Goal: Transaction & Acquisition: Purchase product/service

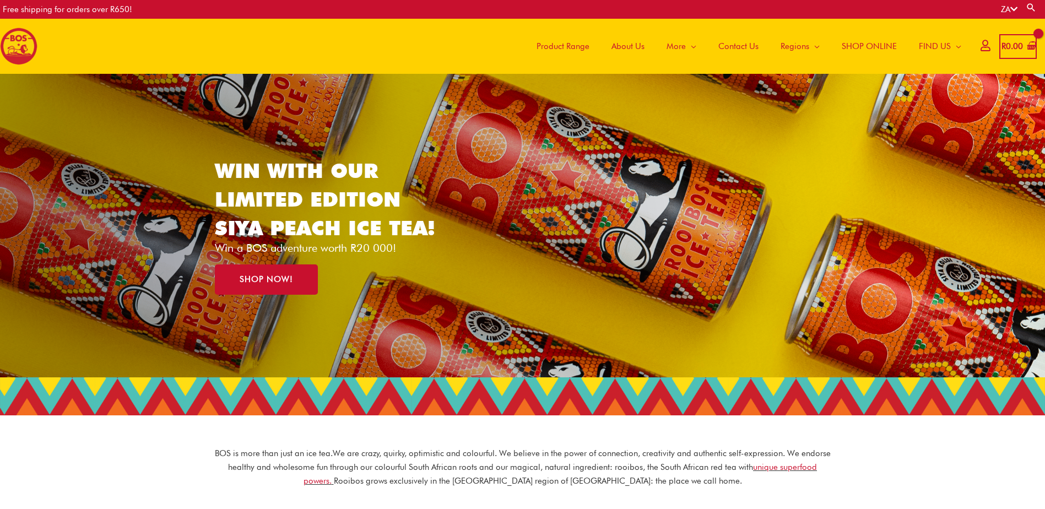
click at [875, 44] on span "SHOP ONLINE" at bounding box center [869, 46] width 55 height 33
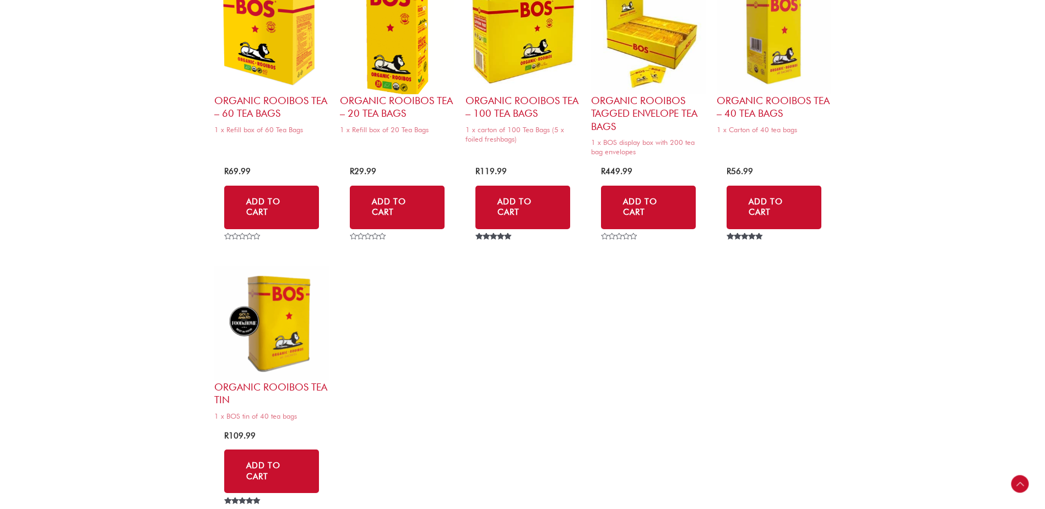
scroll to position [1102, 0]
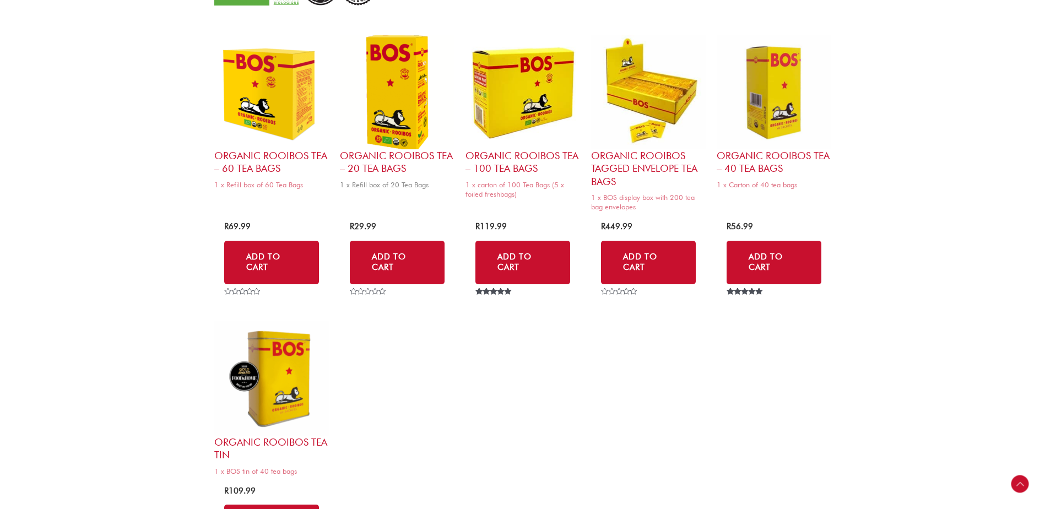
click at [396, 117] on img at bounding box center [397, 92] width 115 height 115
click at [762, 110] on img at bounding box center [774, 92] width 115 height 115
click at [398, 116] on img at bounding box center [397, 92] width 115 height 115
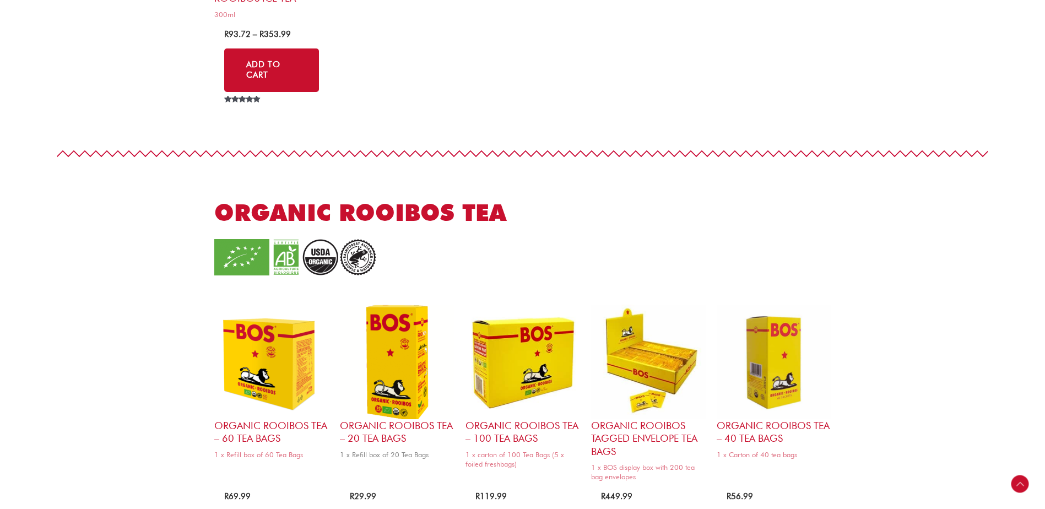
scroll to position [826, 0]
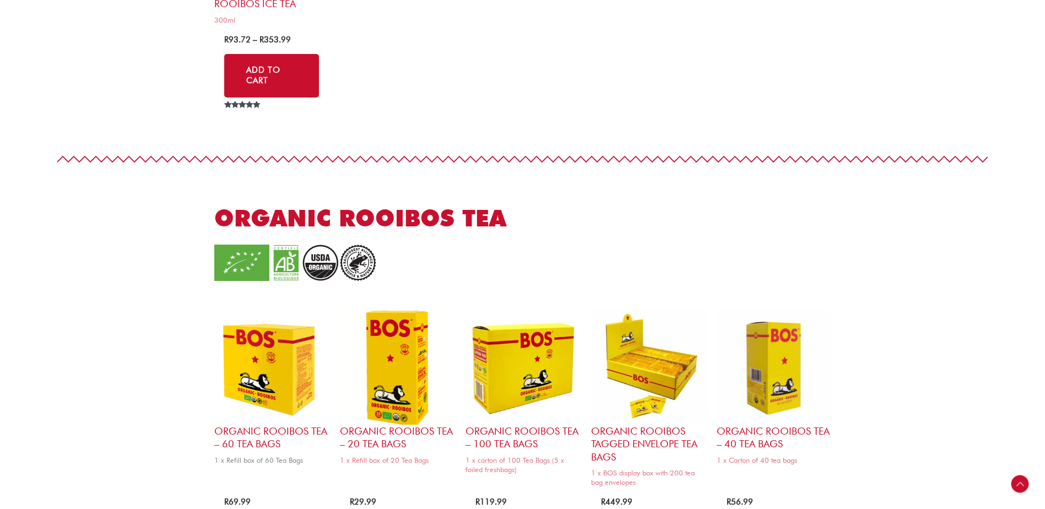
click at [236, 385] on img at bounding box center [271, 367] width 115 height 115
click at [524, 349] on img at bounding box center [523, 367] width 115 height 115
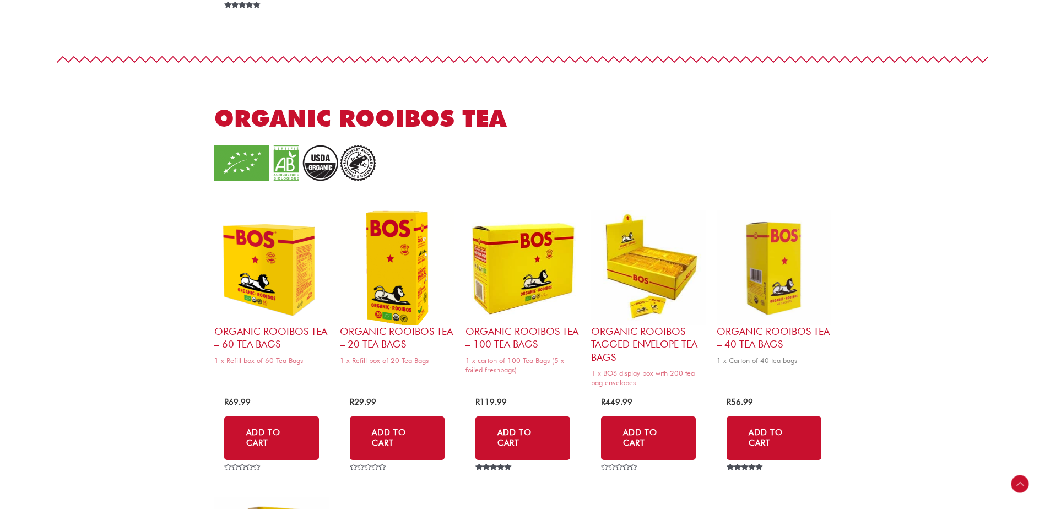
scroll to position [937, 0]
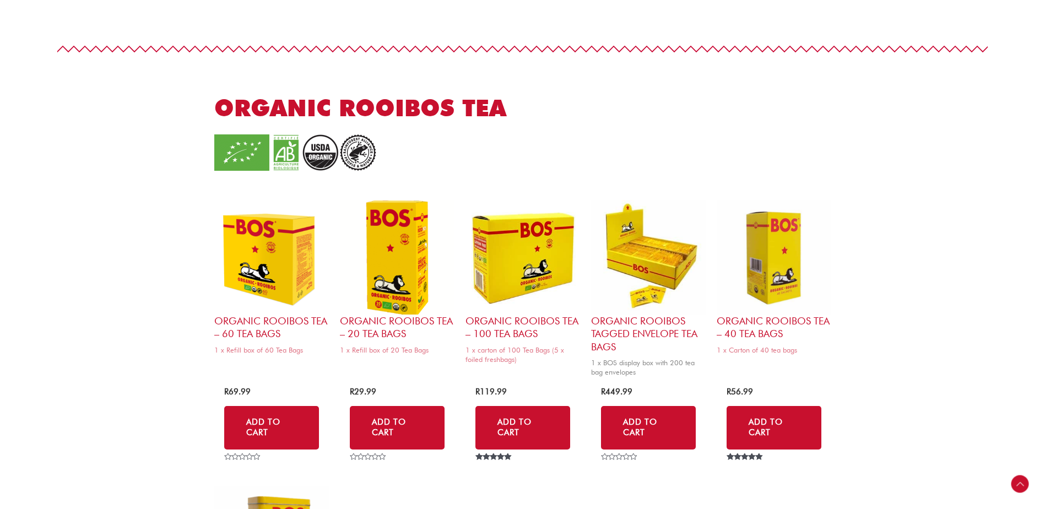
click at [684, 296] on img at bounding box center [648, 257] width 115 height 115
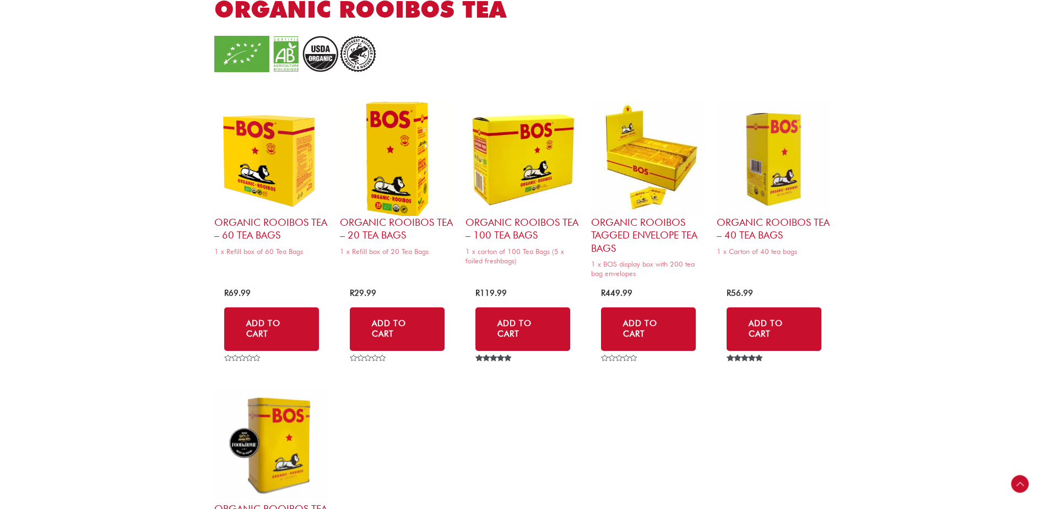
scroll to position [1157, 0]
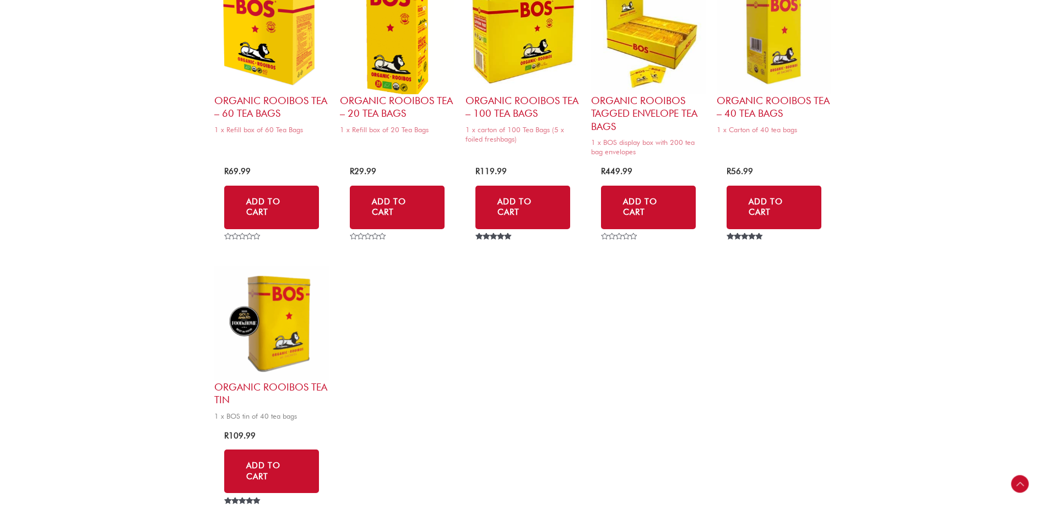
click at [255, 354] on img at bounding box center [271, 323] width 115 height 115
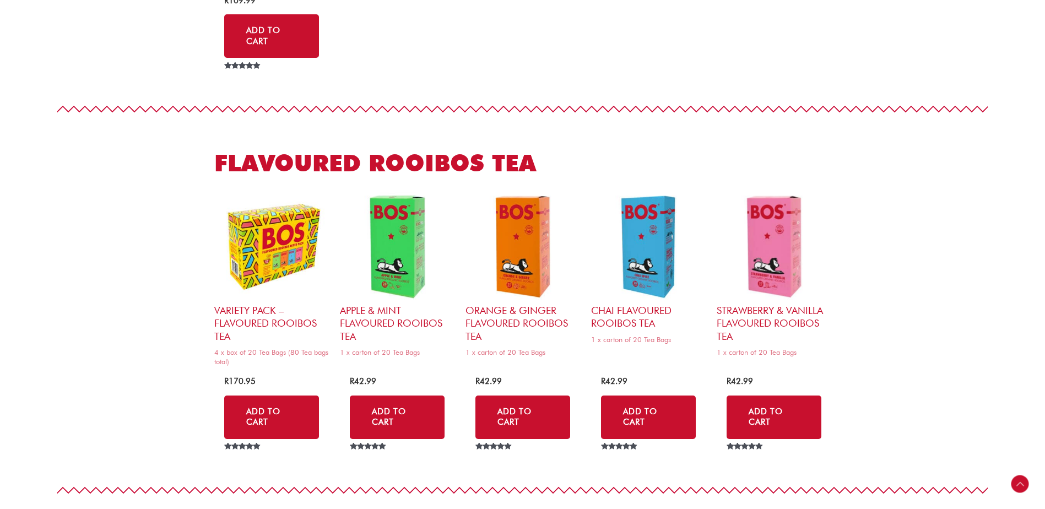
scroll to position [1598, 0]
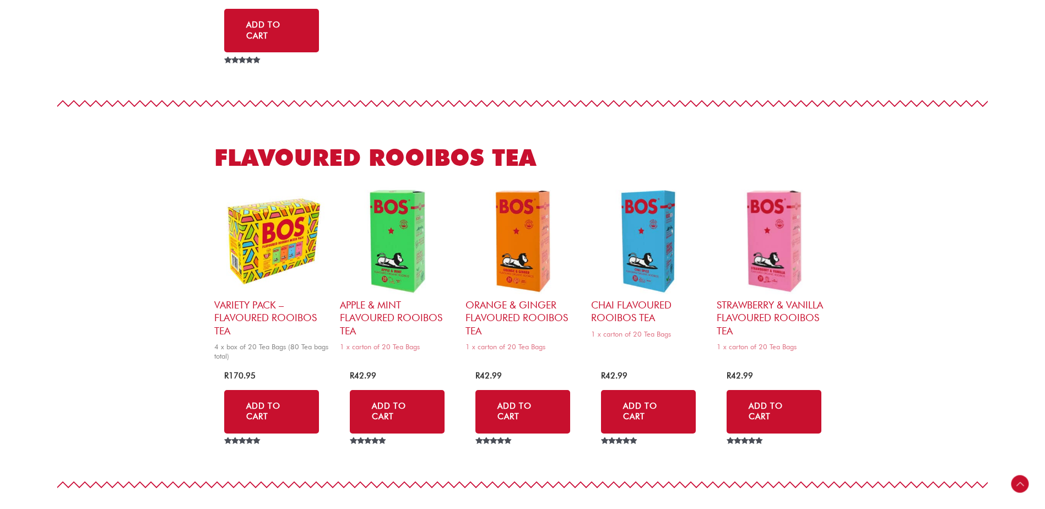
click at [301, 262] on img at bounding box center [271, 241] width 115 height 115
click at [387, 279] on img at bounding box center [397, 241] width 115 height 115
click at [520, 300] on h2 "Orange & Ginger Flavoured Rooibos Tea" at bounding box center [523, 318] width 115 height 39
click at [527, 262] on img at bounding box center [523, 241] width 115 height 115
click at [521, 315] on h2 "Orange & Ginger Flavoured Rooibos Tea" at bounding box center [523, 318] width 115 height 39
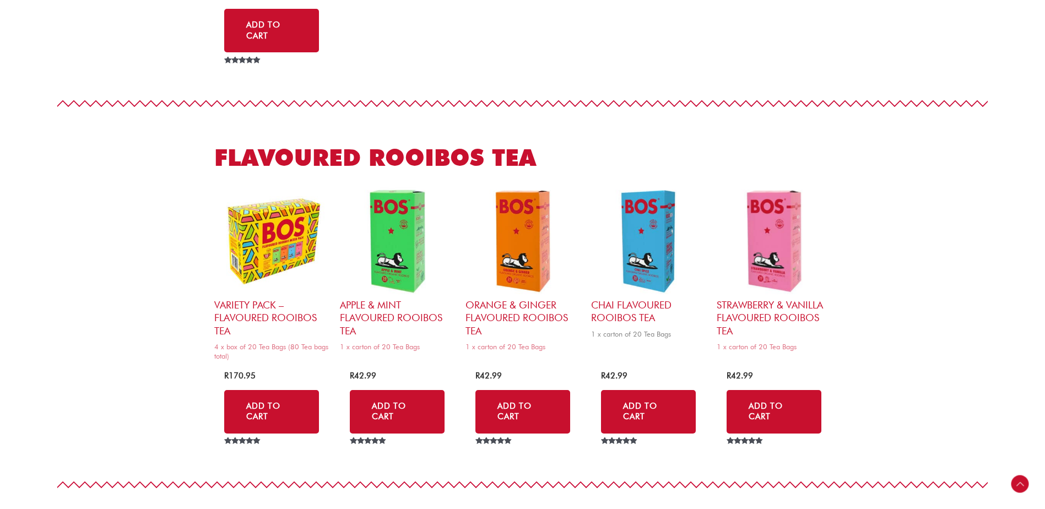
click at [646, 242] on img at bounding box center [648, 241] width 115 height 115
click at [770, 268] on img at bounding box center [774, 241] width 115 height 115
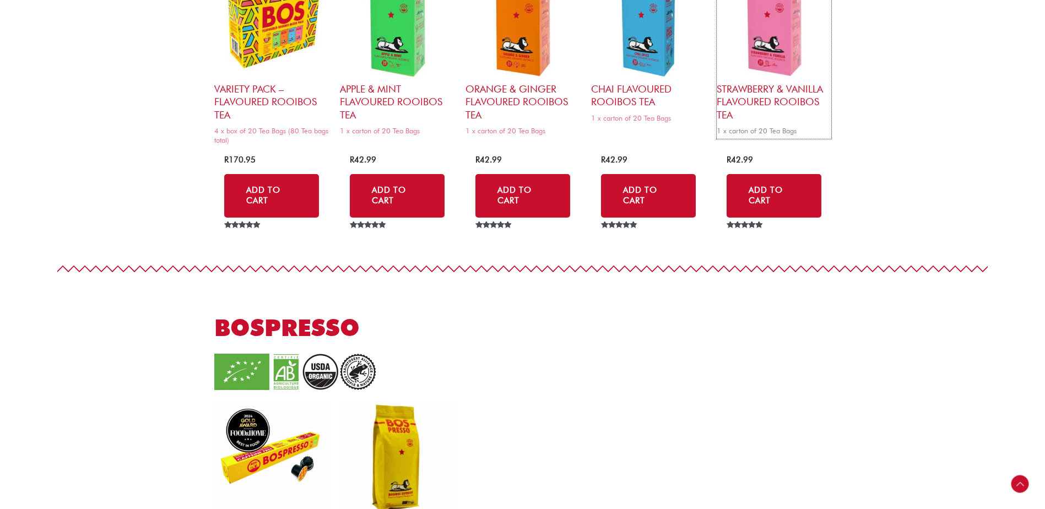
scroll to position [1818, 0]
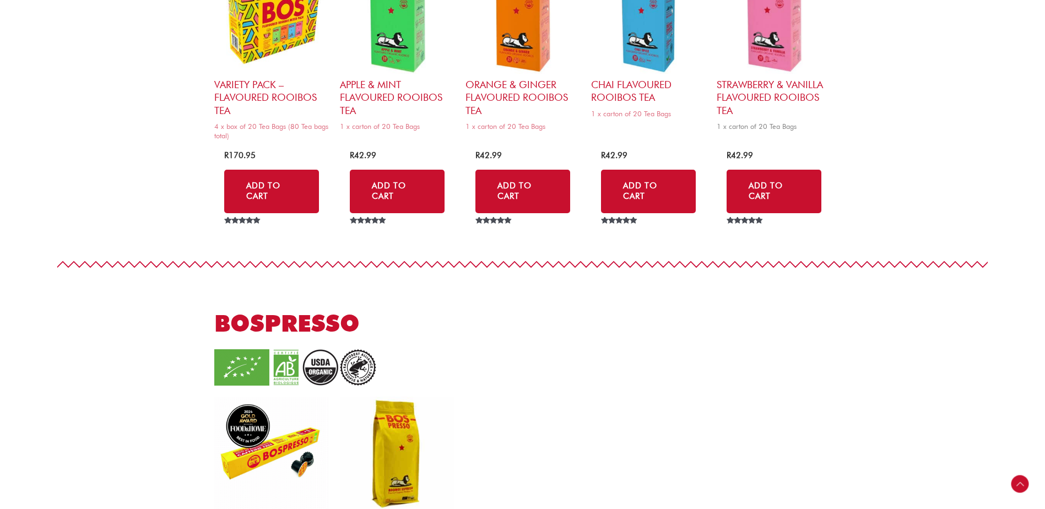
click at [781, 92] on h2 "Strawberry & Vanilla Flavoured Rooibos Tea" at bounding box center [774, 97] width 115 height 39
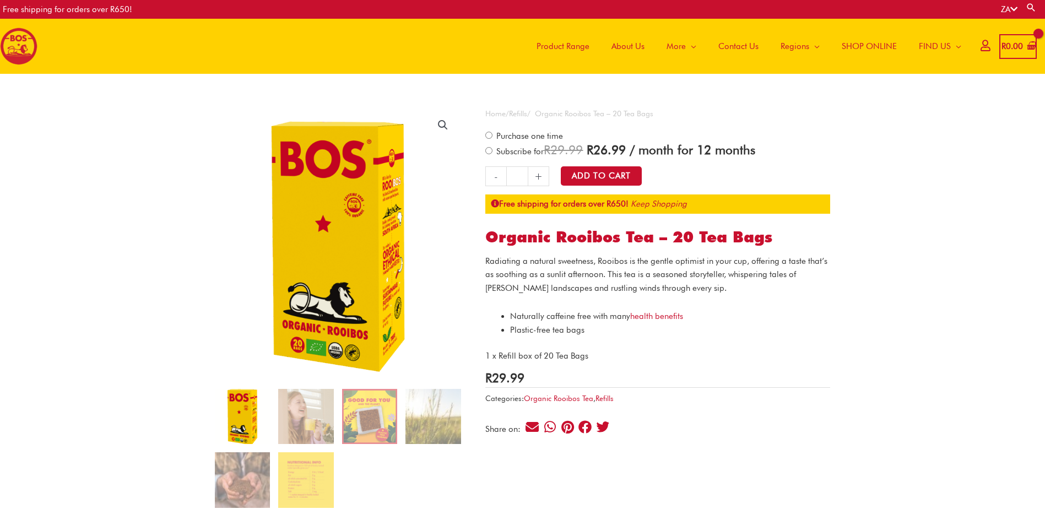
click at [437, 212] on img at bounding box center [221, 279] width 535 height 595
click at [393, 228] on img at bounding box center [263, 263] width 535 height 595
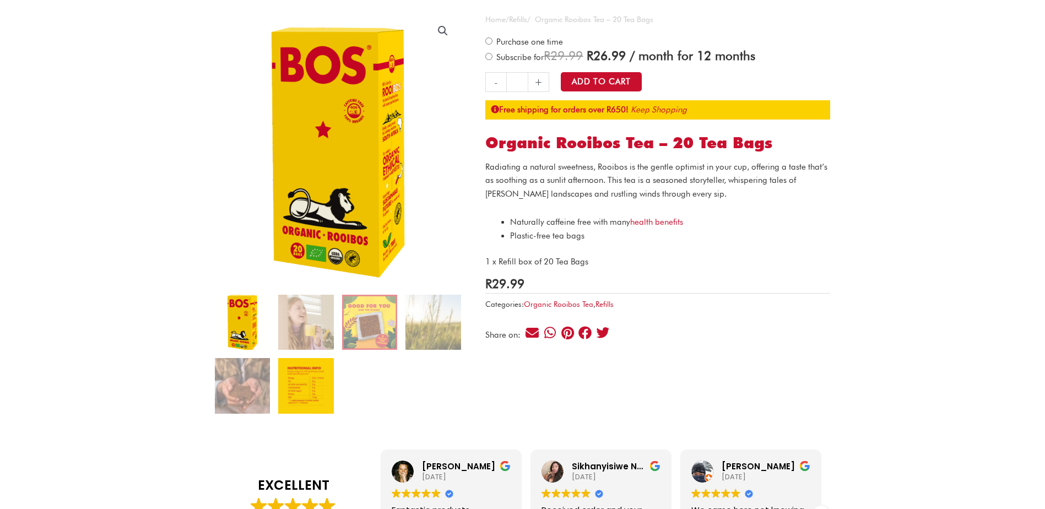
scroll to position [110, 0]
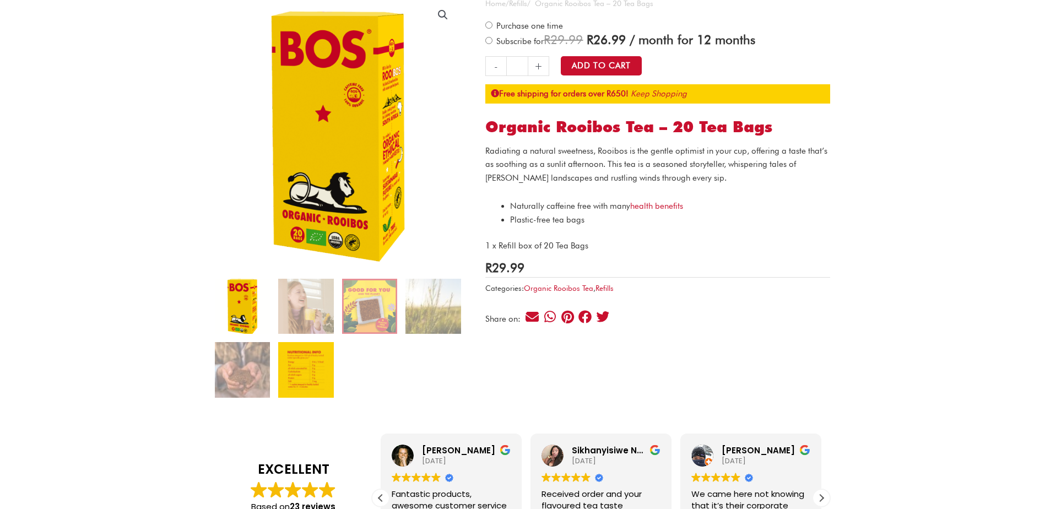
click at [295, 376] on img at bounding box center [305, 369] width 55 height 55
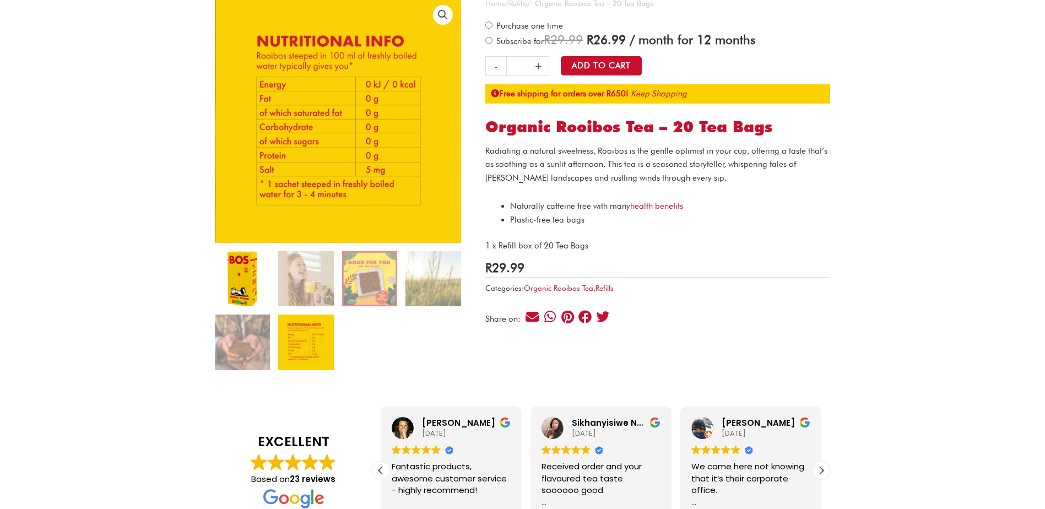
click at [242, 283] on img at bounding box center [242, 278] width 55 height 55
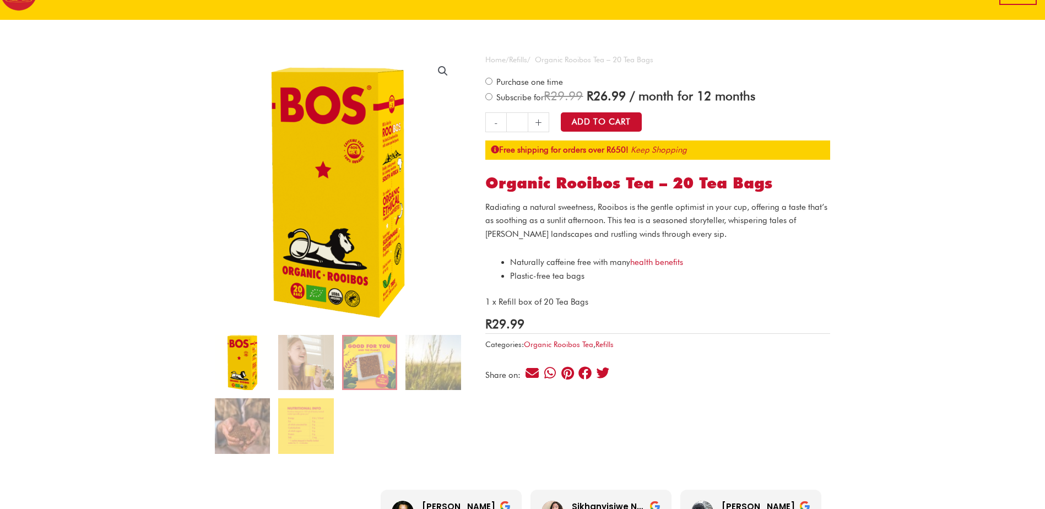
scroll to position [0, 0]
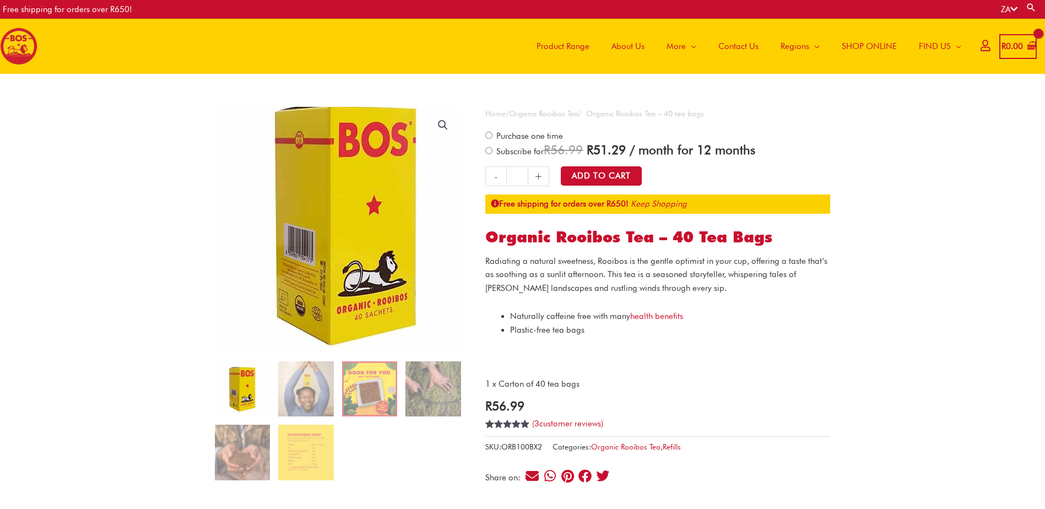
click at [298, 262] on img at bounding box center [346, 222] width 297 height 297
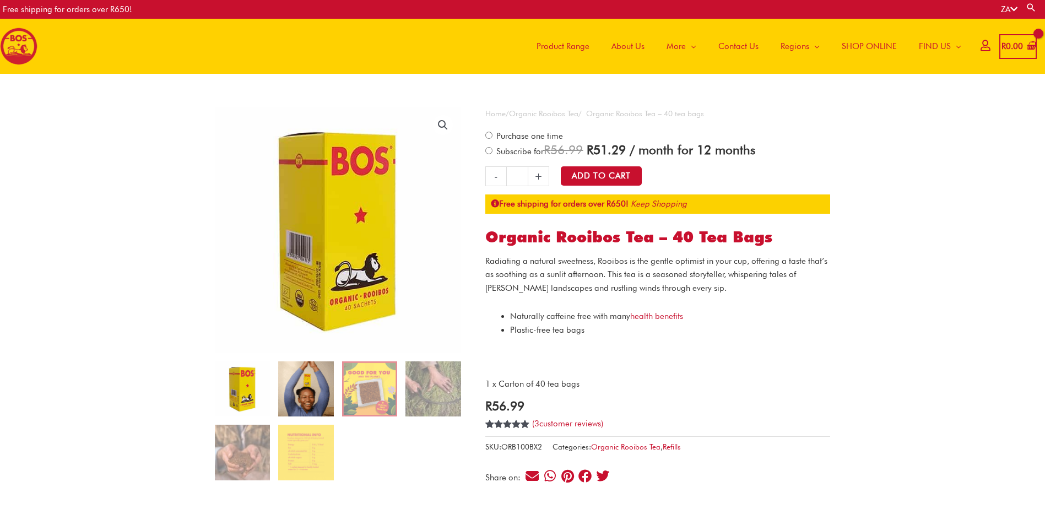
click at [327, 393] on img at bounding box center [305, 388] width 55 height 55
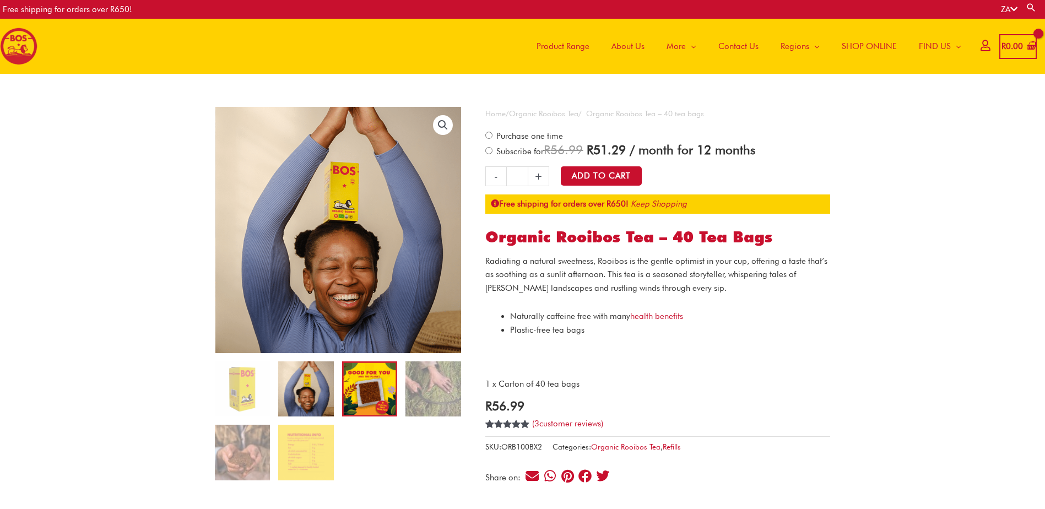
click at [380, 397] on img at bounding box center [369, 388] width 55 height 55
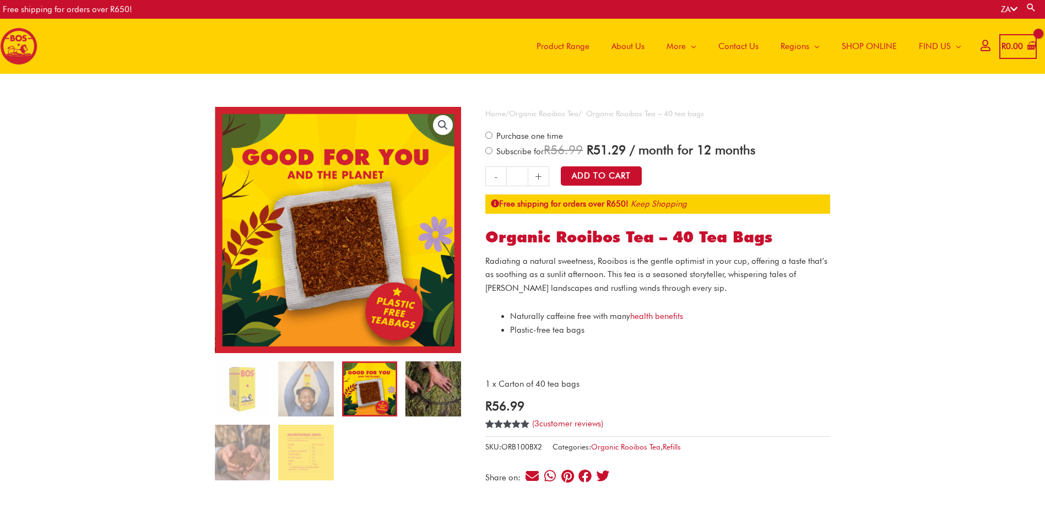
click at [418, 396] on img at bounding box center [432, 388] width 55 height 55
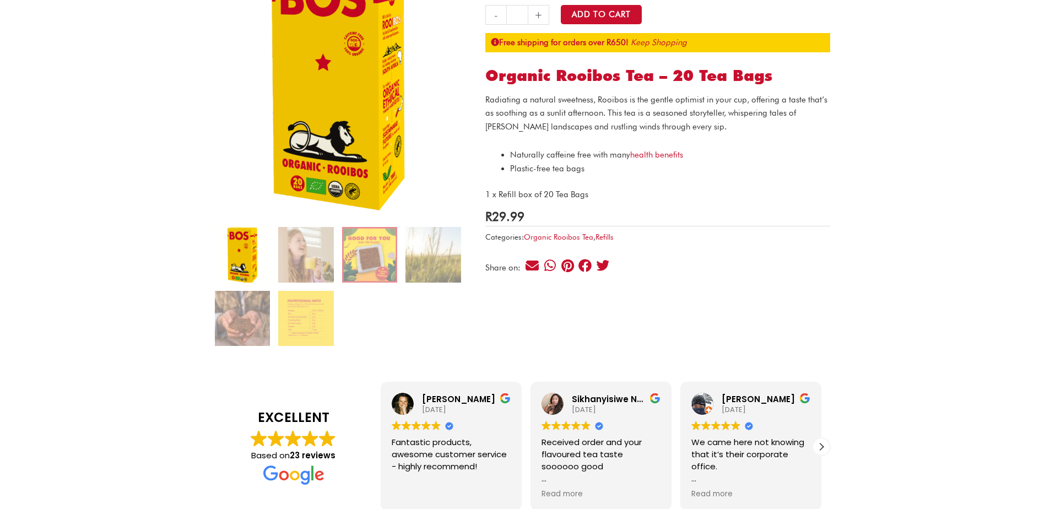
scroll to position [165, 0]
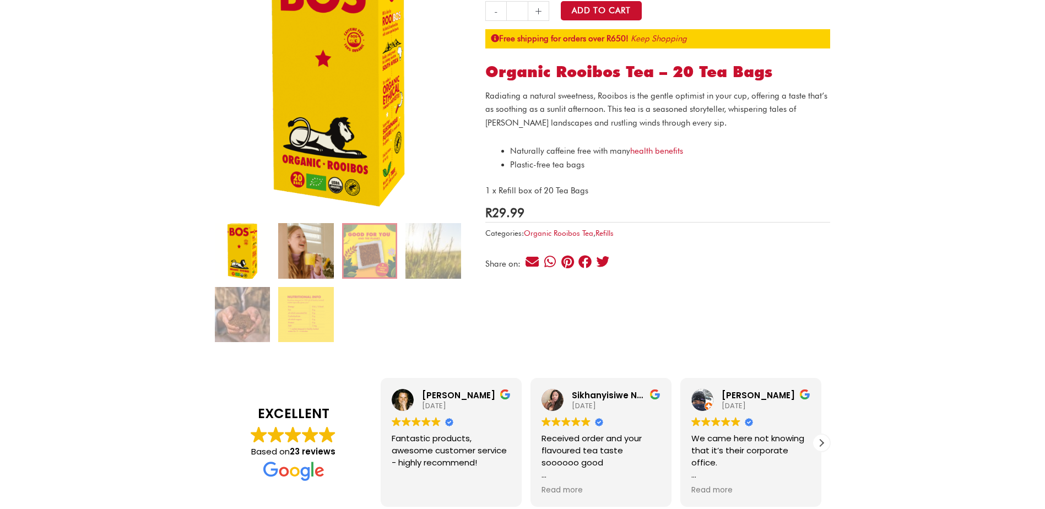
click at [313, 268] on img at bounding box center [305, 250] width 55 height 55
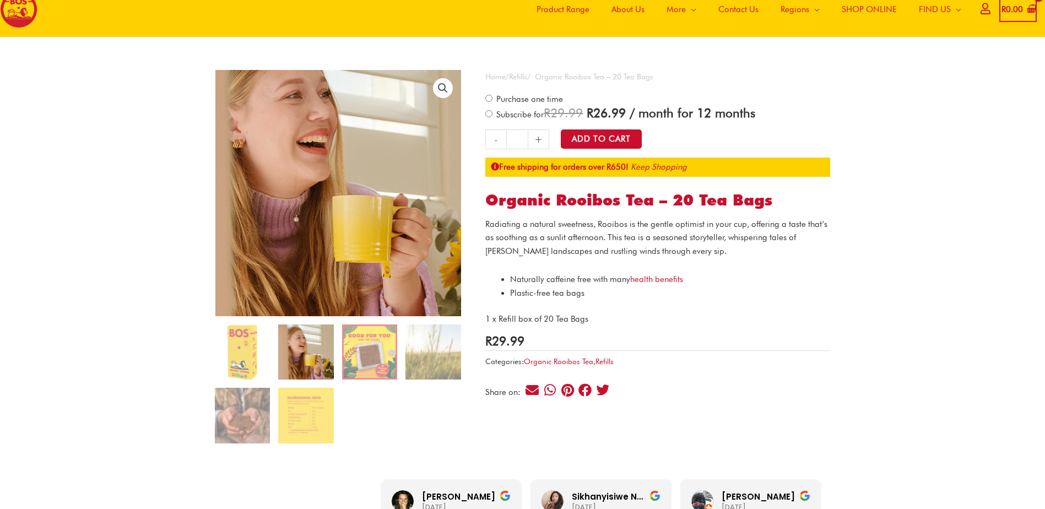
scroll to position [55, 0]
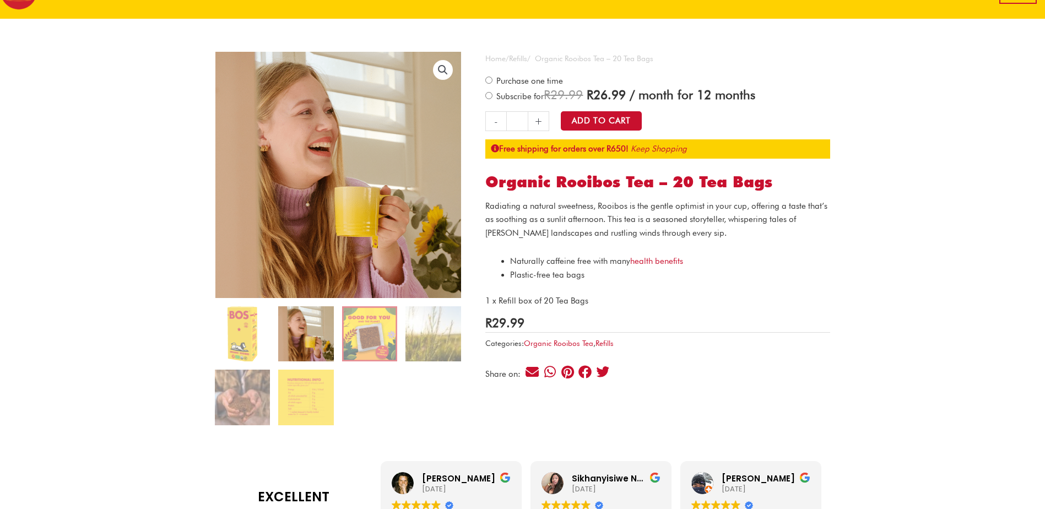
click at [408, 412] on ol at bounding box center [338, 369] width 246 height 127
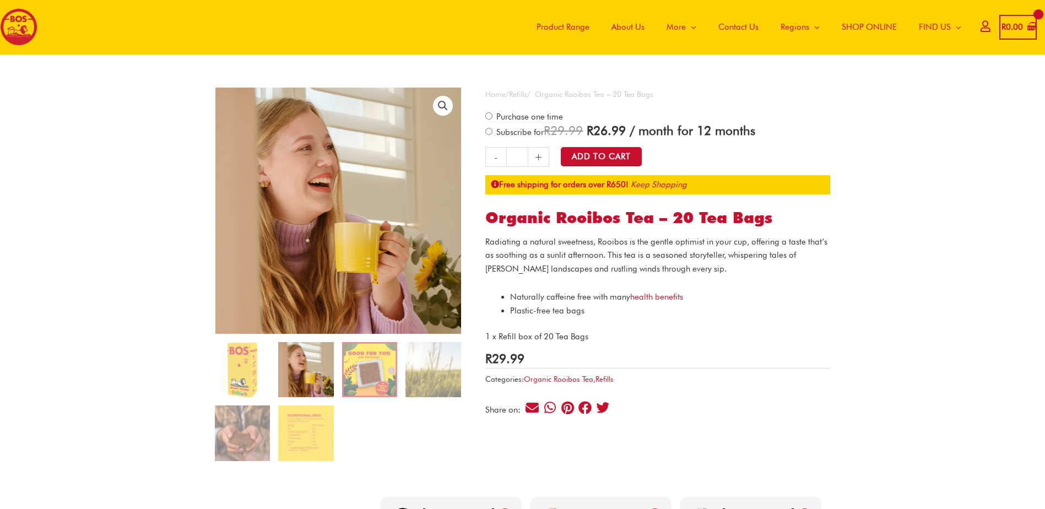
scroll to position [0, 0]
